Goal: Communication & Community: Share content

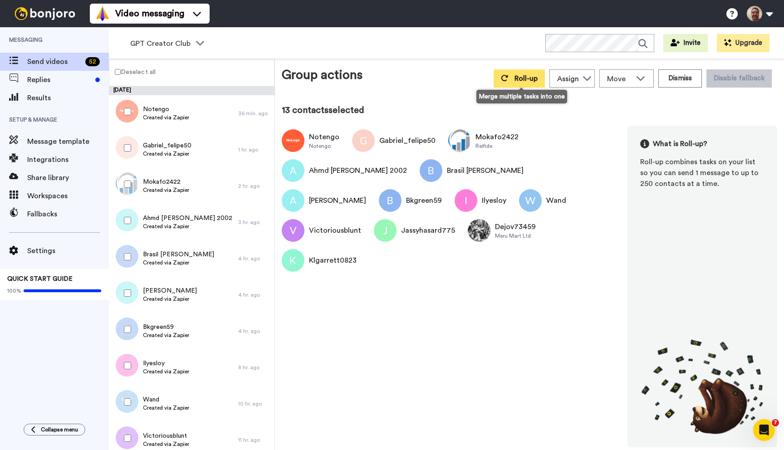
click at [508, 76] on icon at bounding box center [504, 77] width 7 height 7
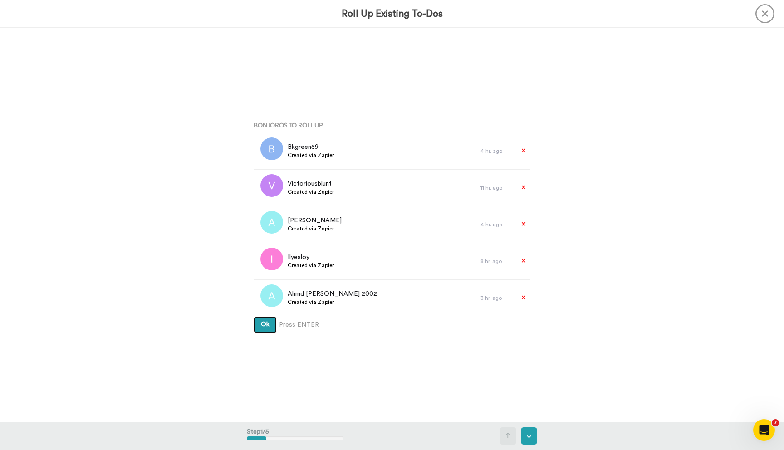
click at [254, 317] on button "Ok" at bounding box center [265, 325] width 23 height 16
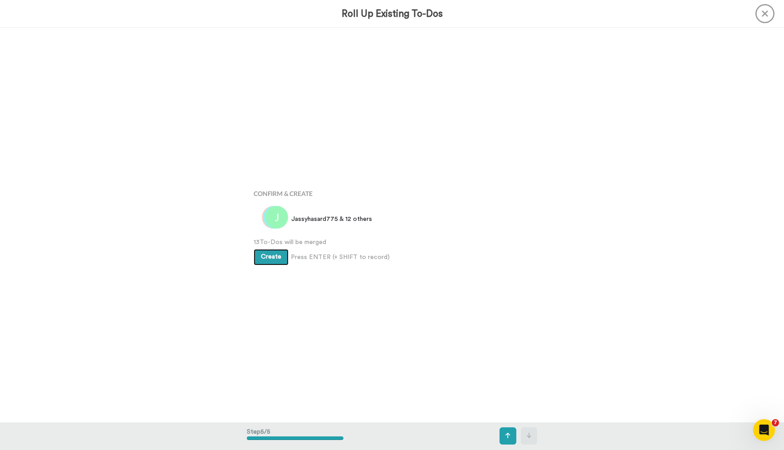
scroll to position [1578, 0]
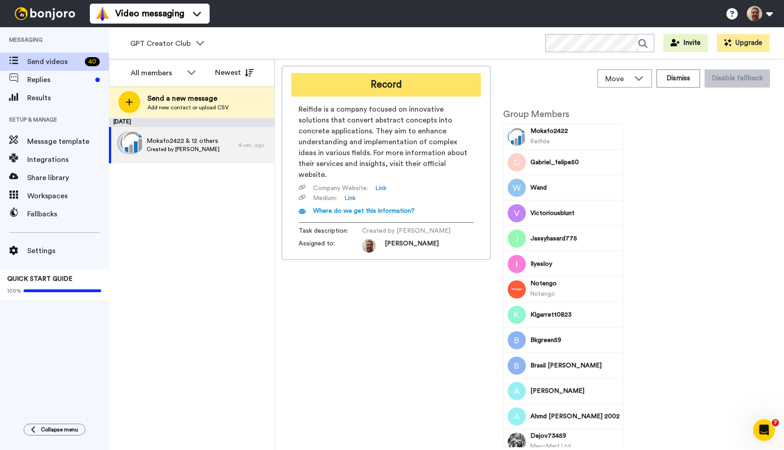
click at [411, 87] on button "Record" at bounding box center [386, 85] width 190 height 24
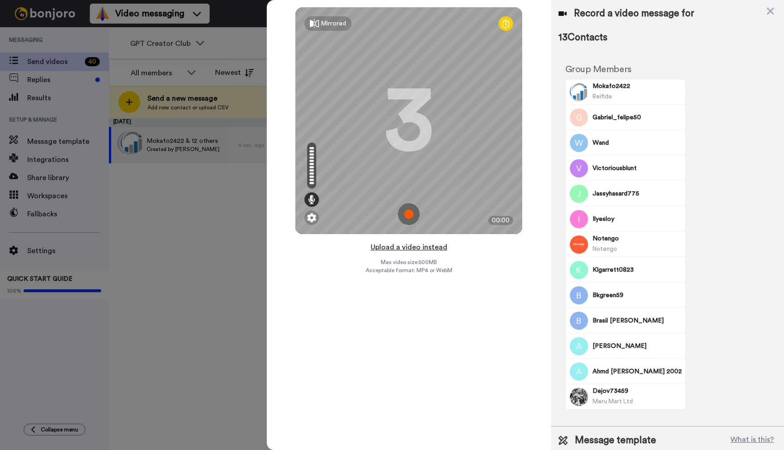
click at [407, 246] on button "Upload a video instead" at bounding box center [409, 247] width 82 height 12
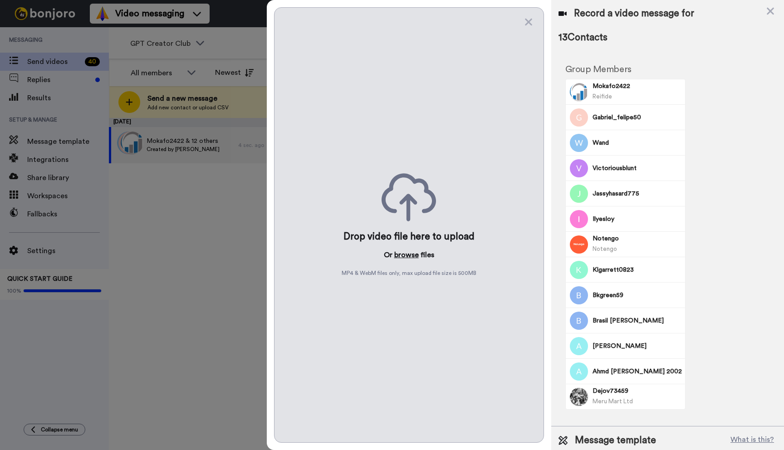
click at [406, 254] on button "browse" at bounding box center [406, 255] width 25 height 11
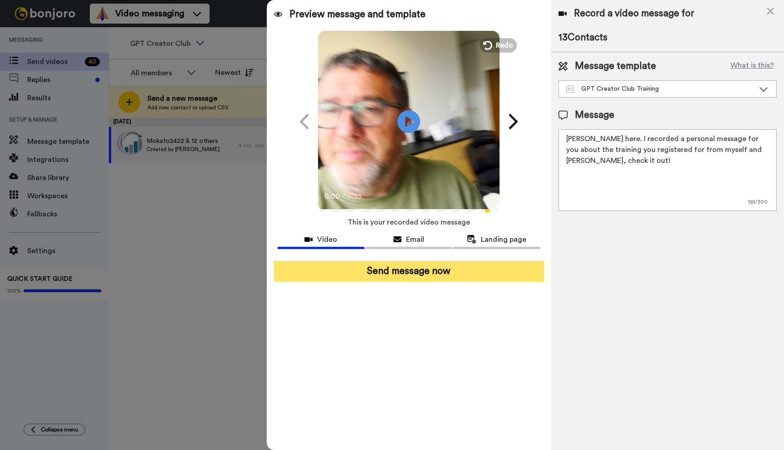
click at [432, 278] on button "Send message now" at bounding box center [409, 271] width 270 height 21
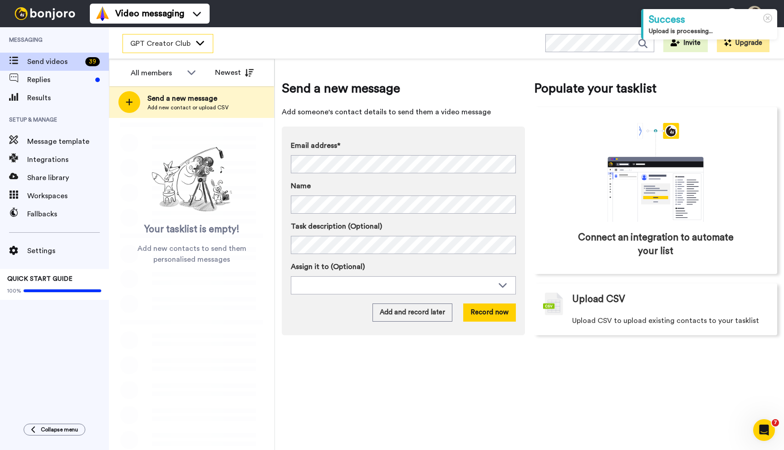
click at [197, 42] on icon at bounding box center [200, 42] width 11 height 9
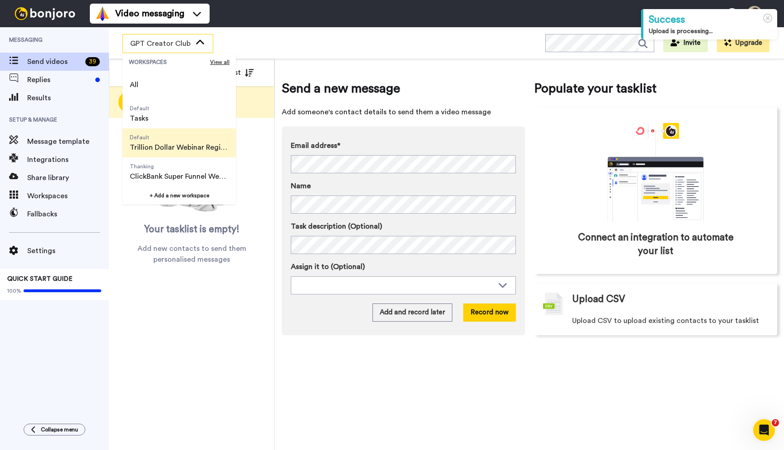
click at [180, 150] on span "Trillion Dollar Webinar Registrants" at bounding box center [179, 147] width 99 height 11
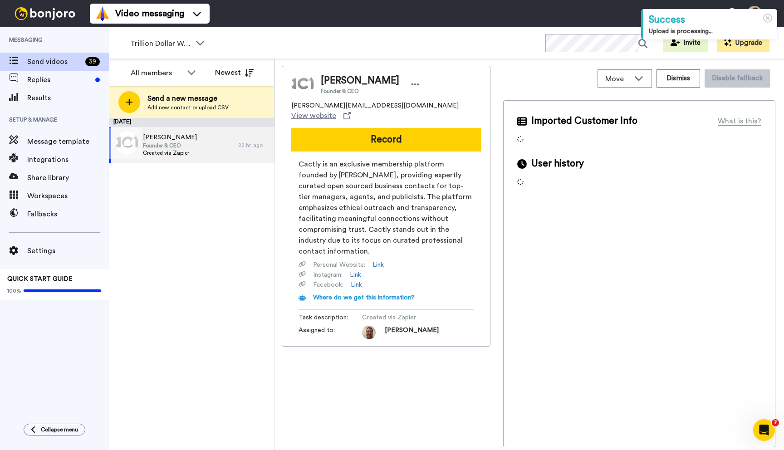
click at [180, 150] on span "Created via Zapier" at bounding box center [170, 152] width 54 height 7
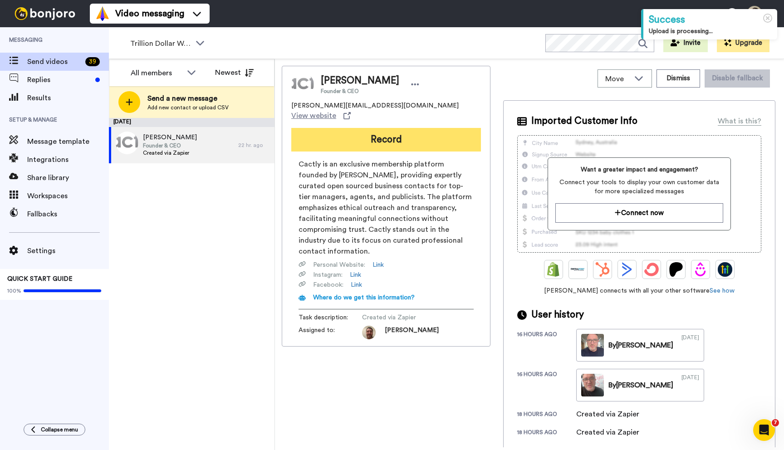
click at [399, 128] on button "Record" at bounding box center [386, 140] width 190 height 24
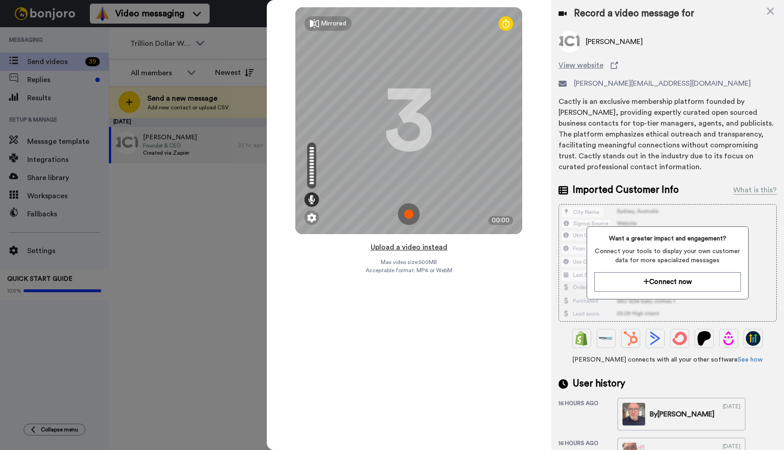
click at [408, 245] on button "Upload a video instead" at bounding box center [409, 247] width 82 height 12
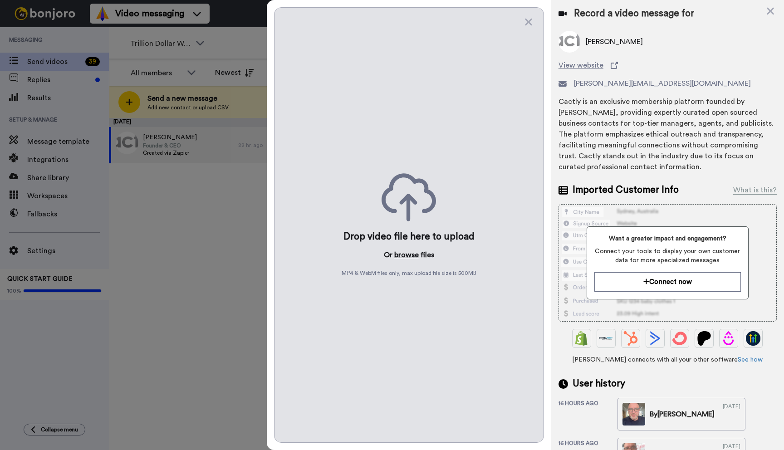
click at [407, 253] on button "browse" at bounding box center [406, 255] width 25 height 11
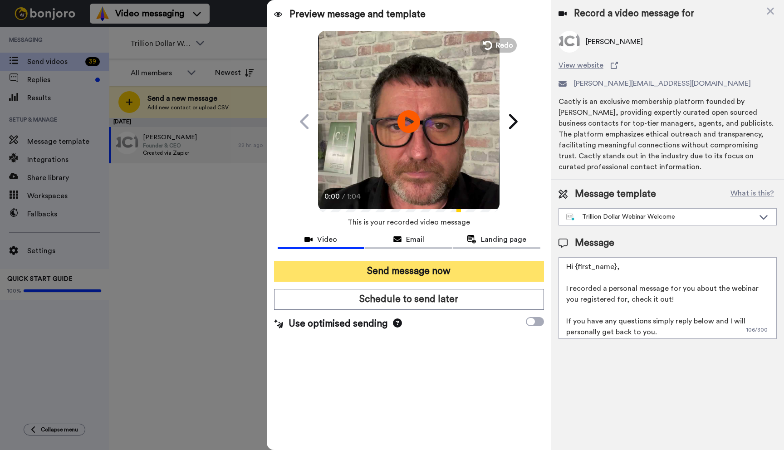
click at [434, 271] on button "Send message now" at bounding box center [409, 271] width 270 height 21
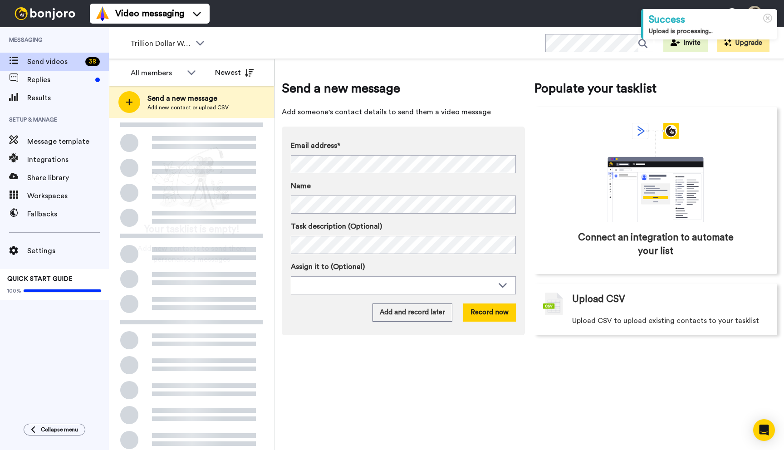
click at [204, 44] on icon at bounding box center [200, 42] width 11 height 9
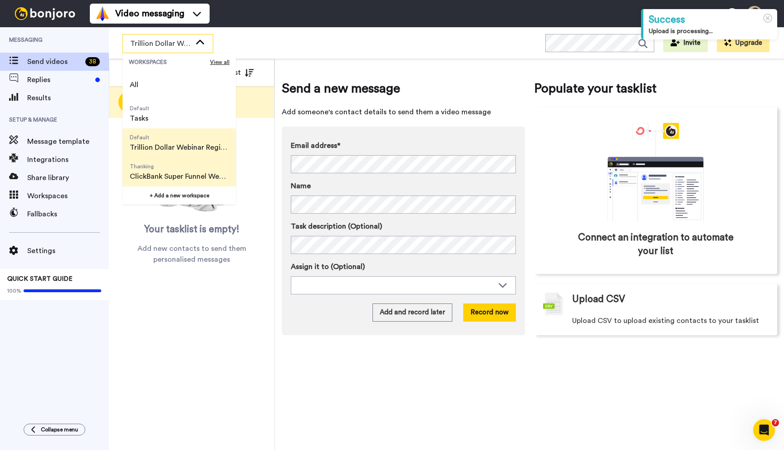
click at [192, 168] on span "Thanking" at bounding box center [179, 166] width 99 height 7
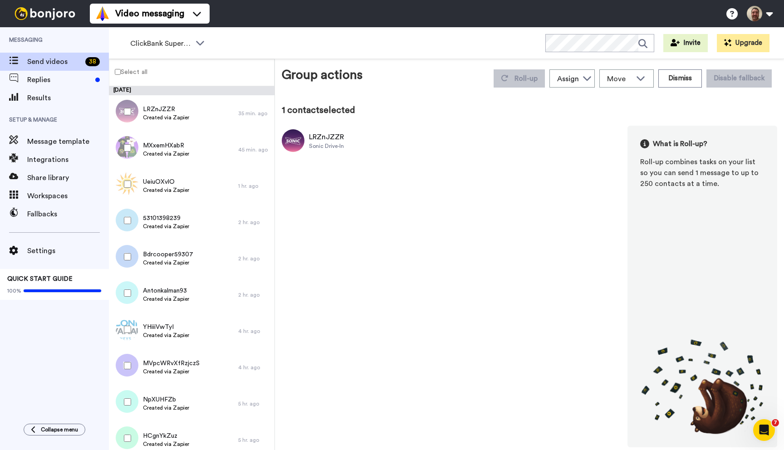
click at [117, 68] on label "Select all" at bounding box center [128, 71] width 38 height 11
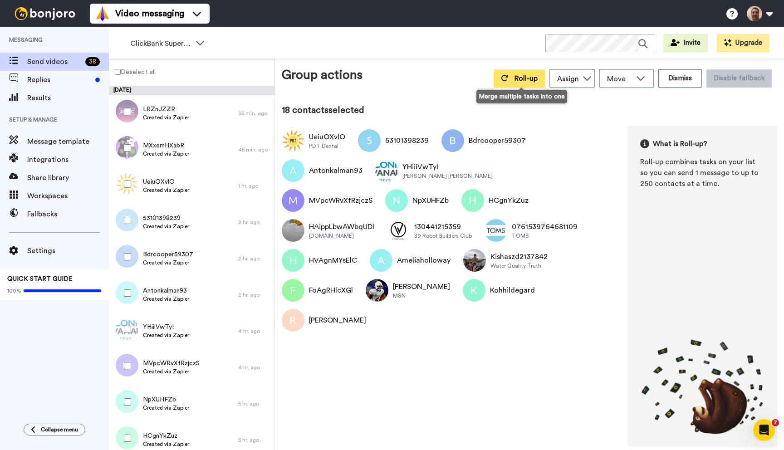
click at [514, 78] on button "Roll-up" at bounding box center [519, 78] width 51 height 18
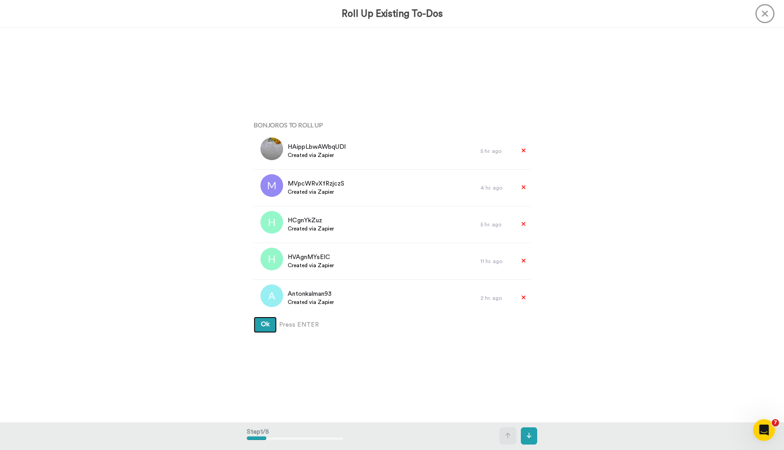
click at [254, 317] on button "Ok" at bounding box center [265, 325] width 23 height 16
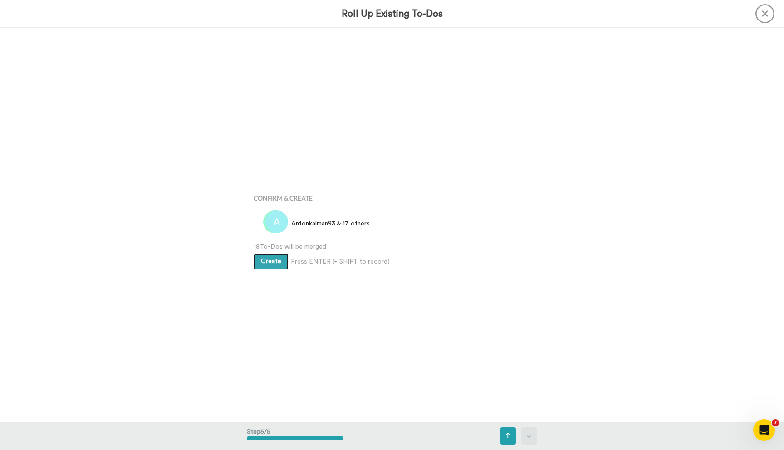
scroll to position [1578, 0]
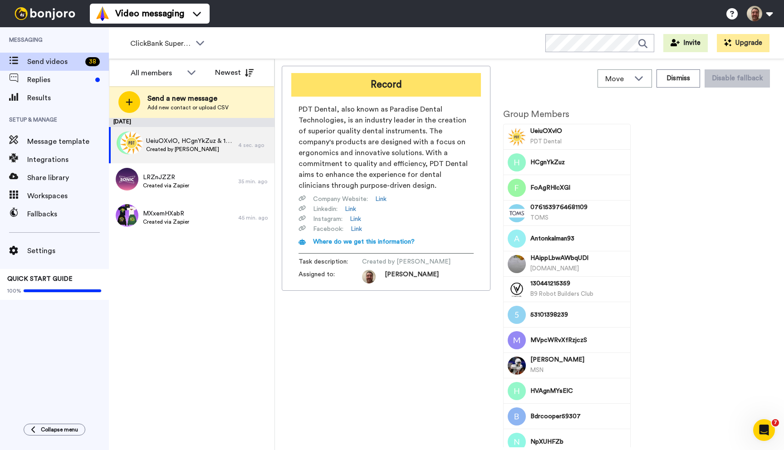
click at [383, 84] on button "Record" at bounding box center [386, 85] width 190 height 24
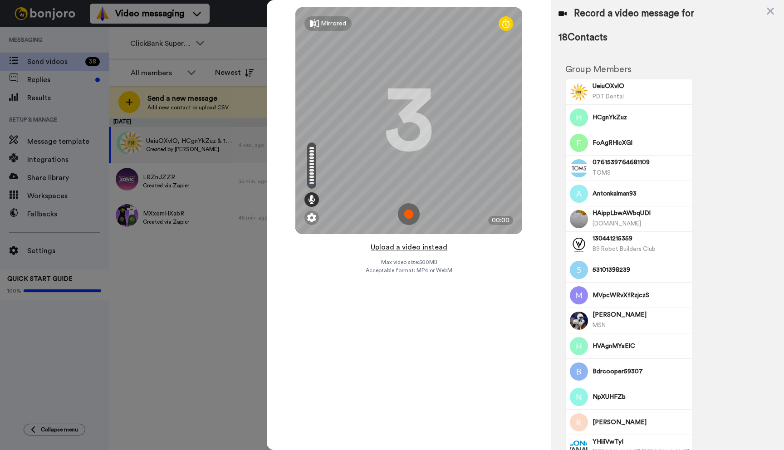
click at [410, 247] on button "Upload a video instead" at bounding box center [409, 247] width 82 height 12
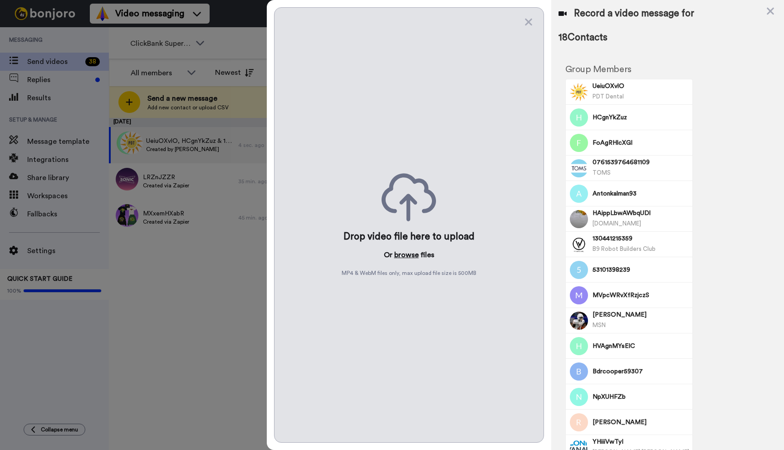
click at [406, 253] on button "browse" at bounding box center [406, 255] width 25 height 11
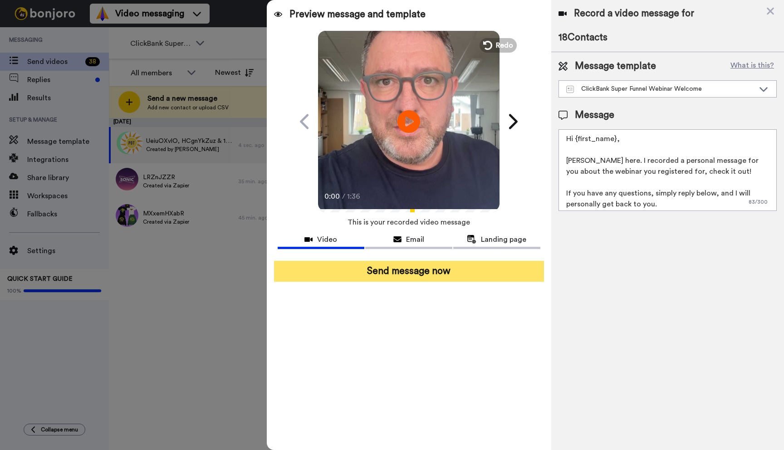
click at [436, 267] on button "Send message now" at bounding box center [409, 271] width 270 height 21
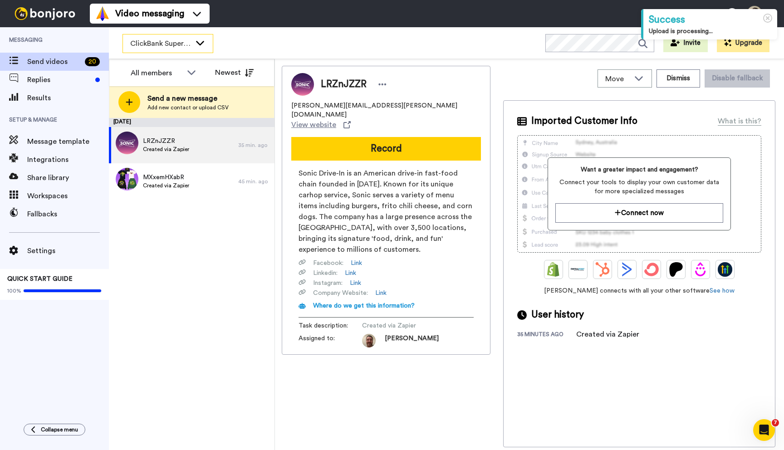
click at [196, 39] on icon at bounding box center [200, 42] width 11 height 9
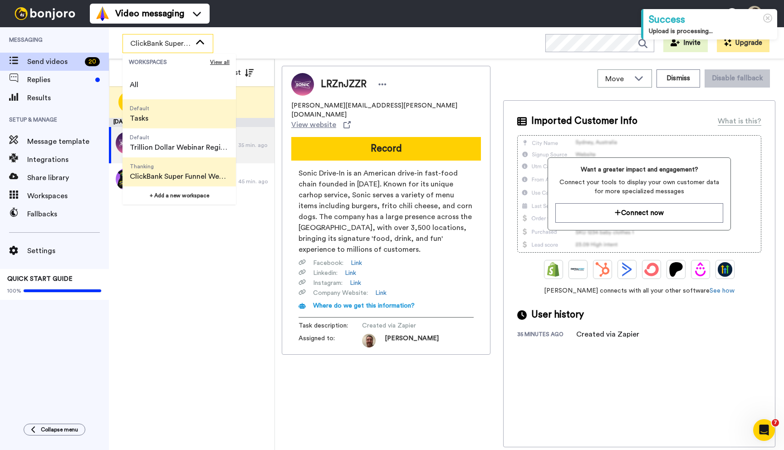
scroll to position [58, 0]
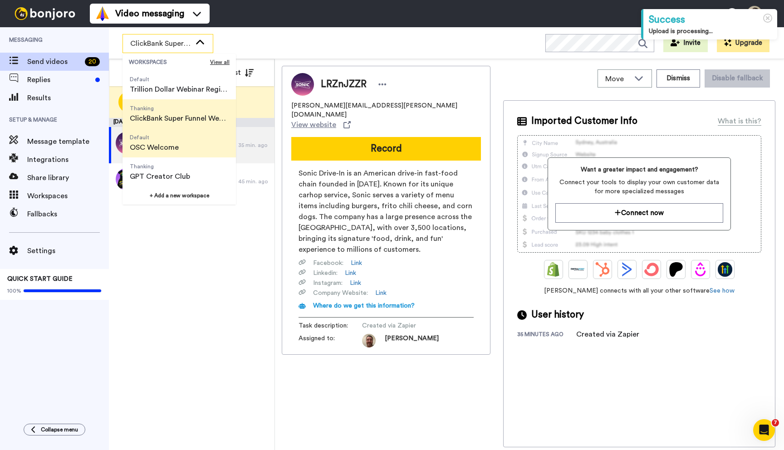
click at [178, 145] on span "Default OSC Welcome" at bounding box center [155, 142] width 64 height 29
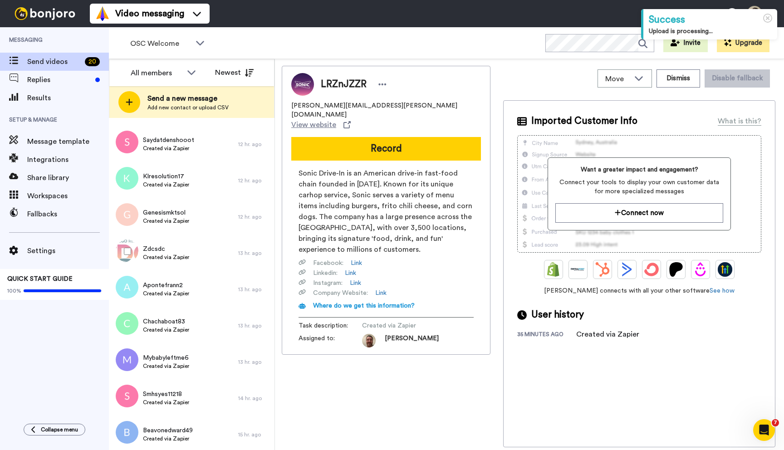
scroll to position [0, 0]
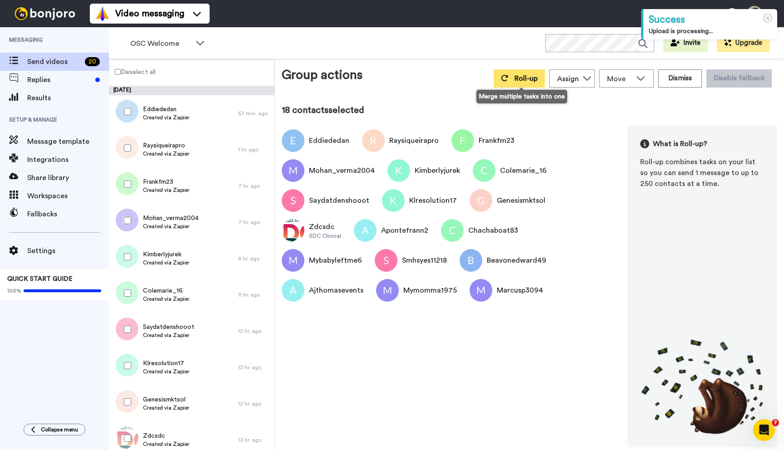
click at [519, 82] on span "Roll-up" at bounding box center [526, 78] width 23 height 7
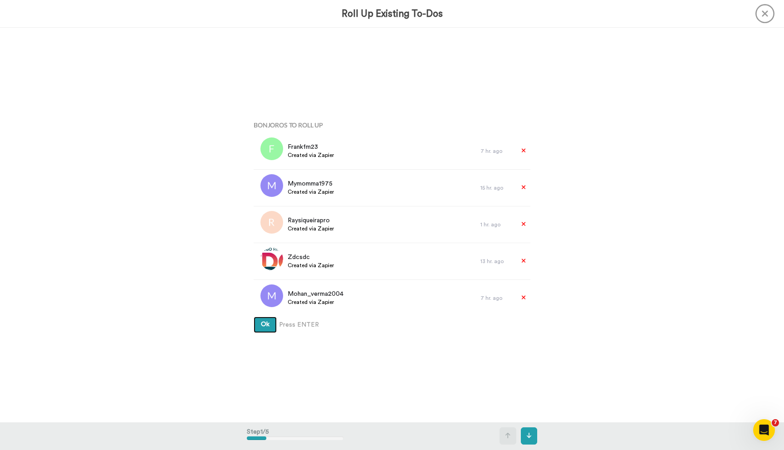
click at [270, 326] on button "Ok" at bounding box center [265, 325] width 23 height 16
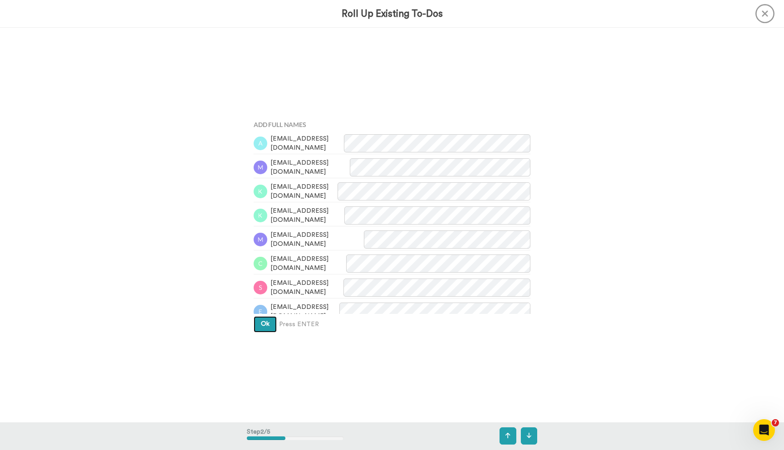
click at [264, 324] on span "Ok" at bounding box center [265, 324] width 9 height 6
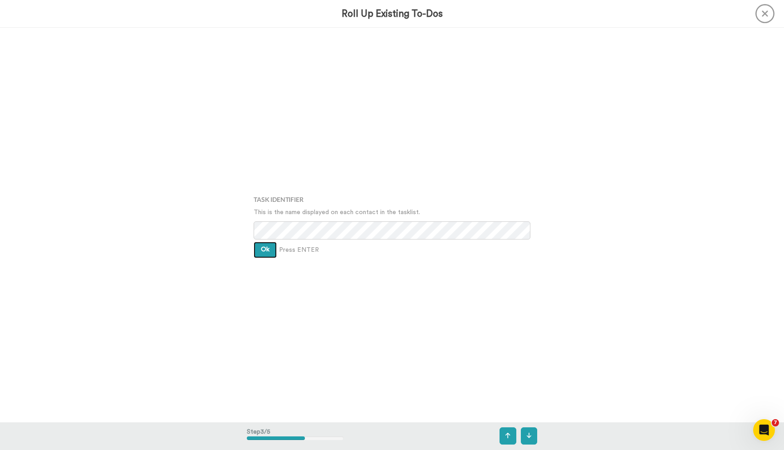
click at [268, 244] on button "Ok" at bounding box center [265, 250] width 23 height 16
click at [264, 248] on button "Ok" at bounding box center [265, 243] width 23 height 16
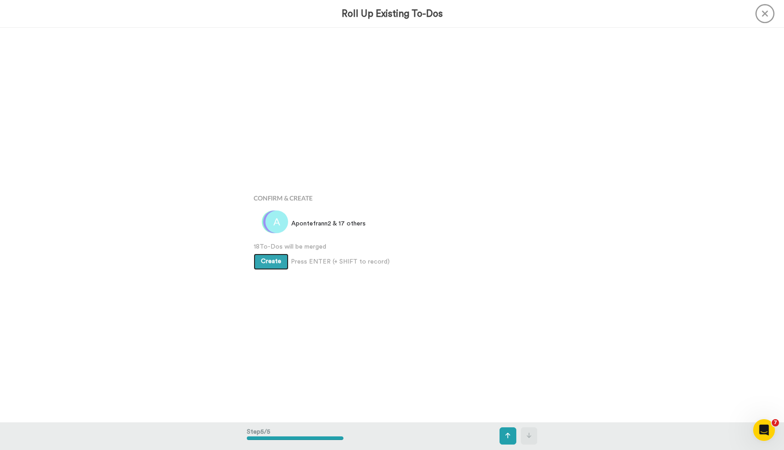
scroll to position [1578, 0]
click at [270, 257] on span "Create" at bounding box center [271, 256] width 20 height 6
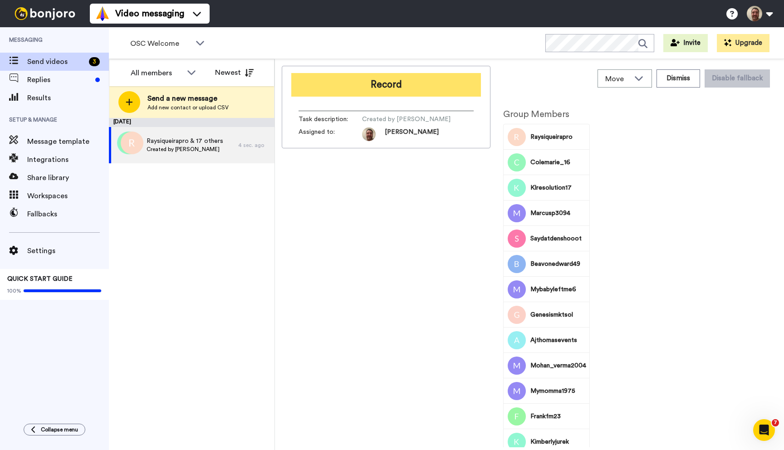
click at [397, 84] on button "Record" at bounding box center [386, 85] width 190 height 24
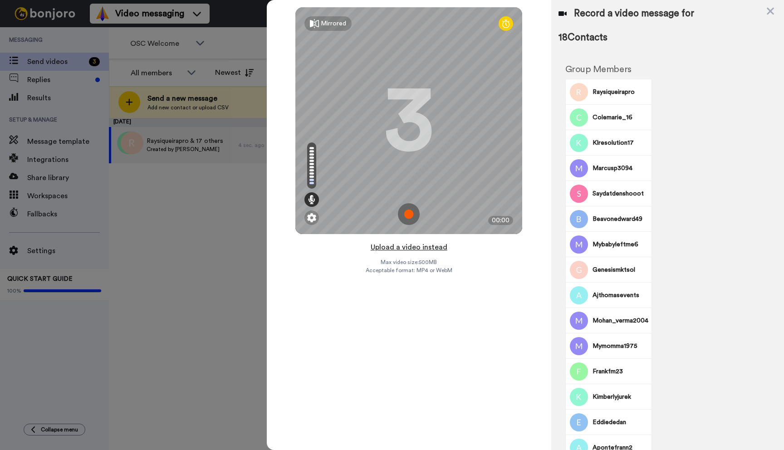
click at [412, 246] on button "Upload a video instead" at bounding box center [409, 247] width 82 height 12
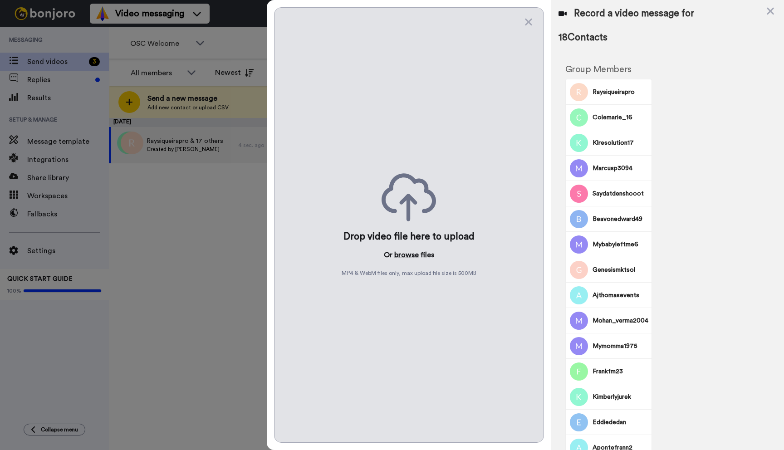
click at [407, 256] on button "browse" at bounding box center [406, 255] width 25 height 11
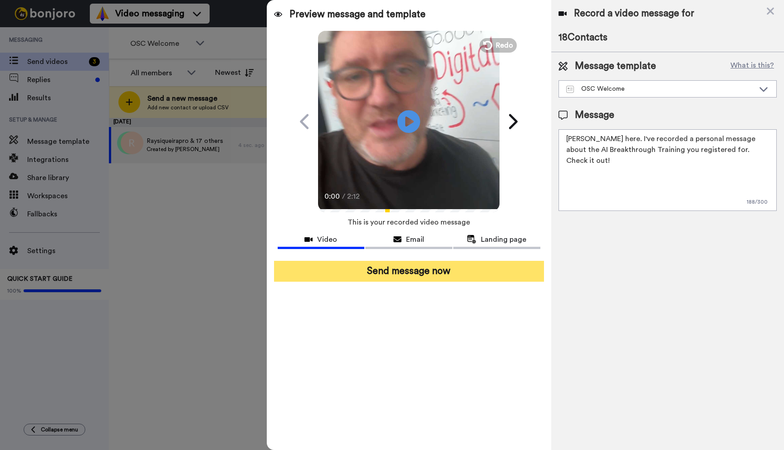
click at [397, 261] on button "Send message now" at bounding box center [409, 271] width 270 height 21
